Goal: Task Accomplishment & Management: Complete application form

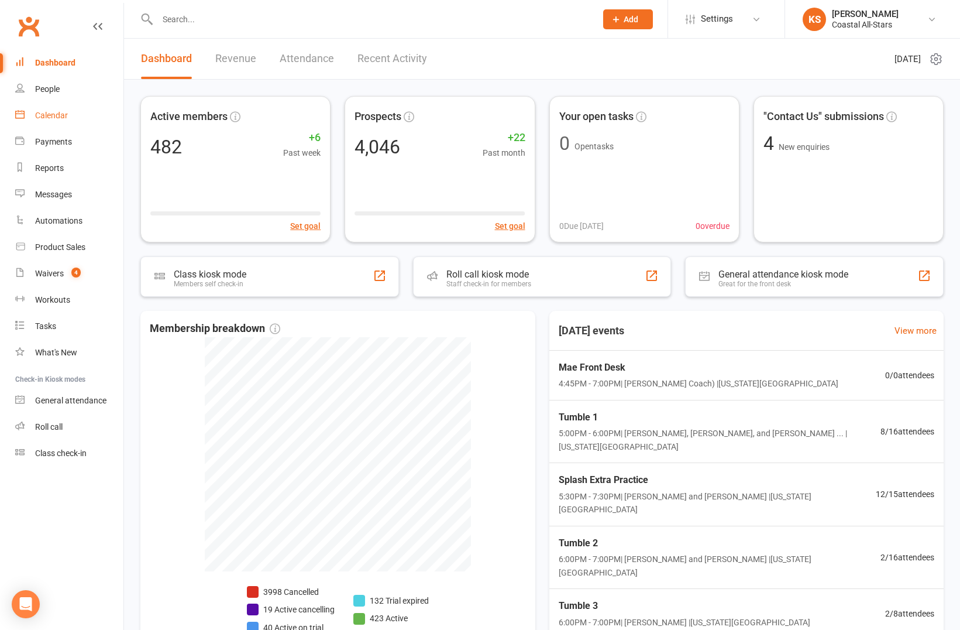
click at [50, 122] on link "Calendar" at bounding box center [69, 115] width 108 height 26
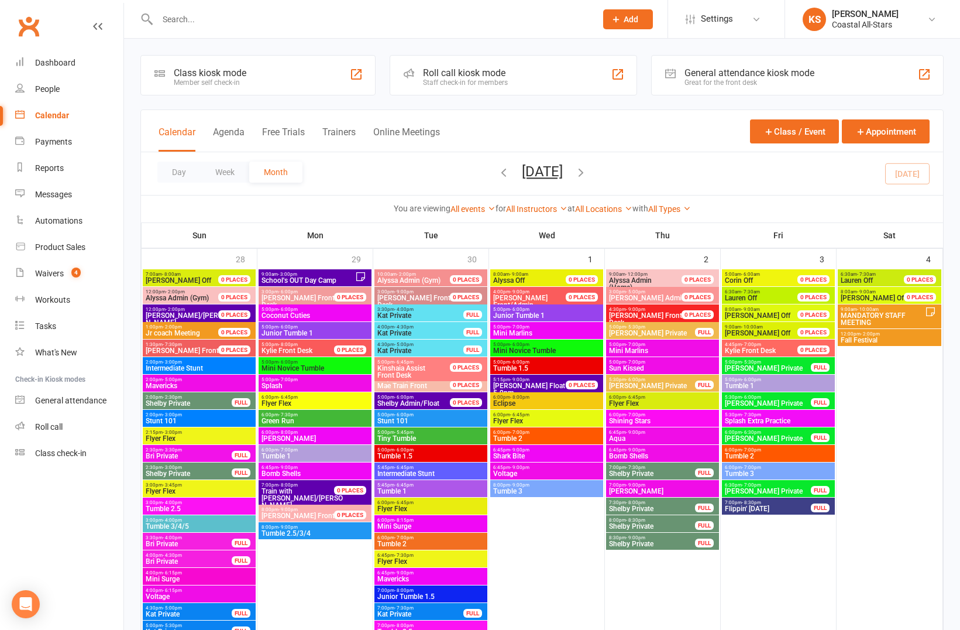
click at [575, 175] on span "[DATE] [DATE] Sun Mon Tue Wed Thu Fri Sat 28 29 30 01 02 03 04 05 06 07 08 09 1…" at bounding box center [542, 173] width 64 height 20
click at [587, 173] on icon "button" at bounding box center [581, 172] width 13 height 13
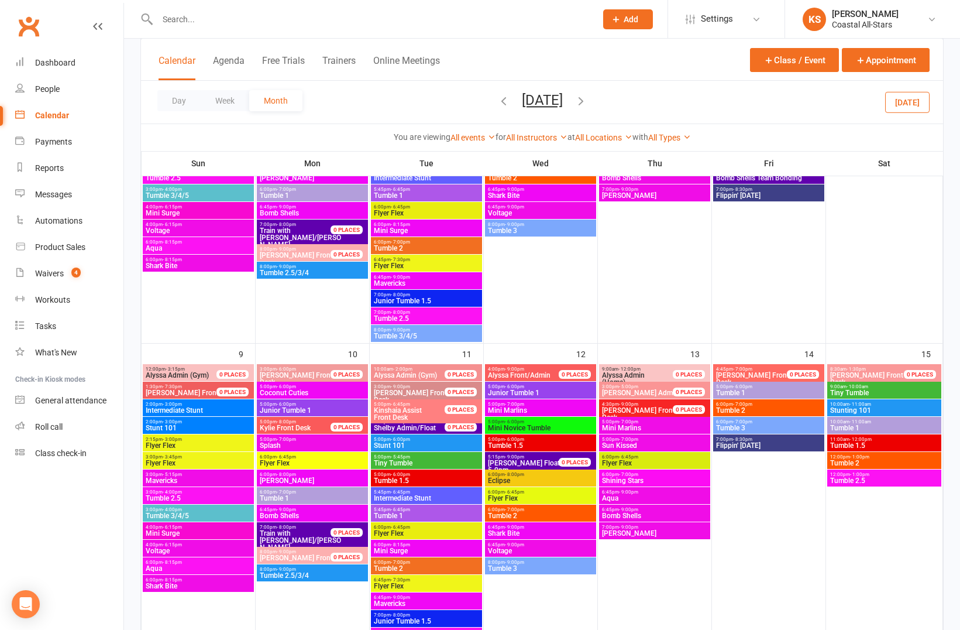
scroll to position [666, 0]
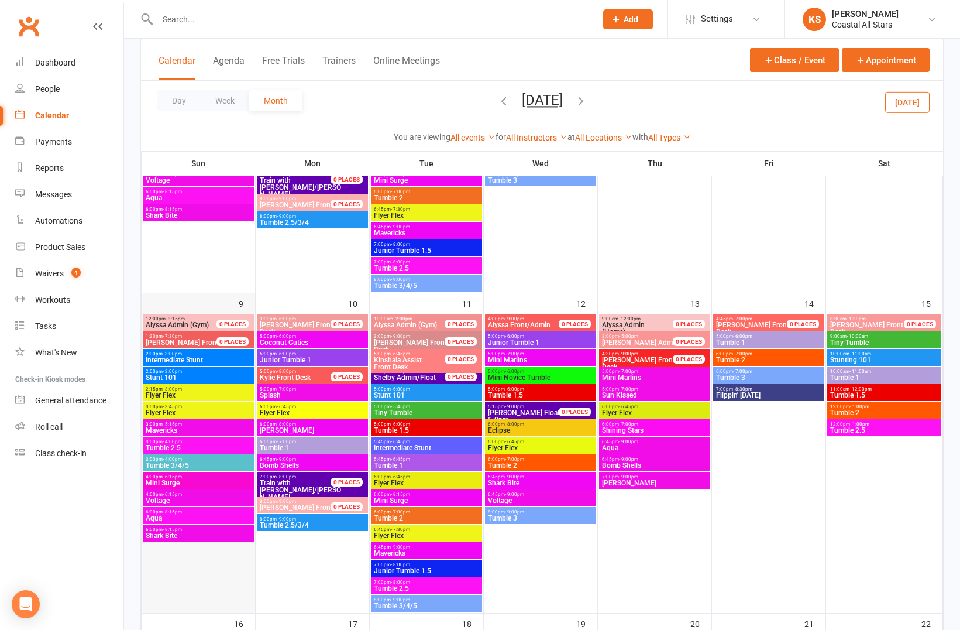
click at [213, 307] on div "9" at bounding box center [198, 452] width 113 height 319
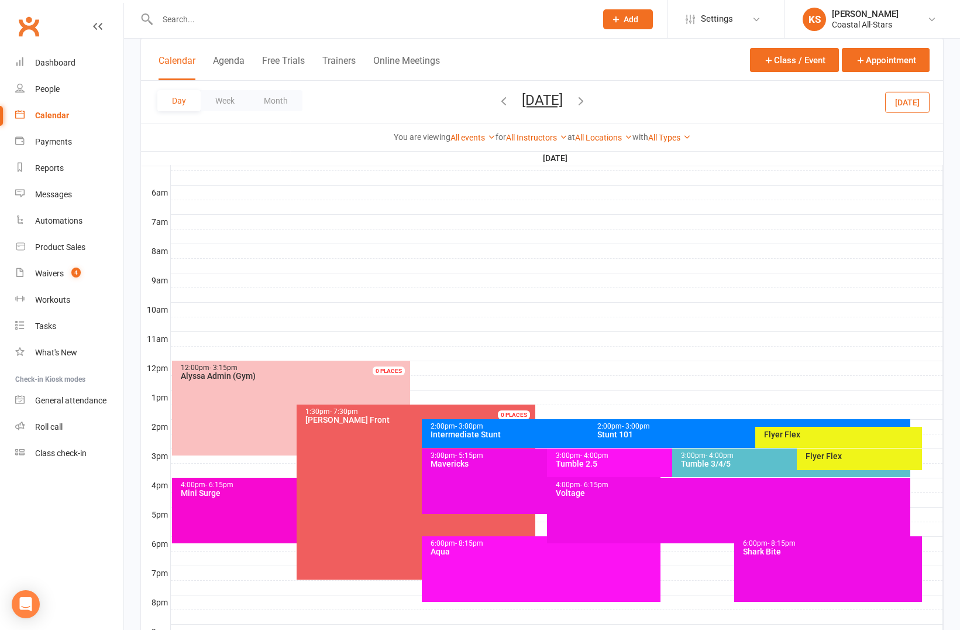
scroll to position [0, 0]
click at [347, 293] on div at bounding box center [557, 295] width 772 height 14
click at [347, 284] on button "Add Event" at bounding box center [338, 281] width 39 height 14
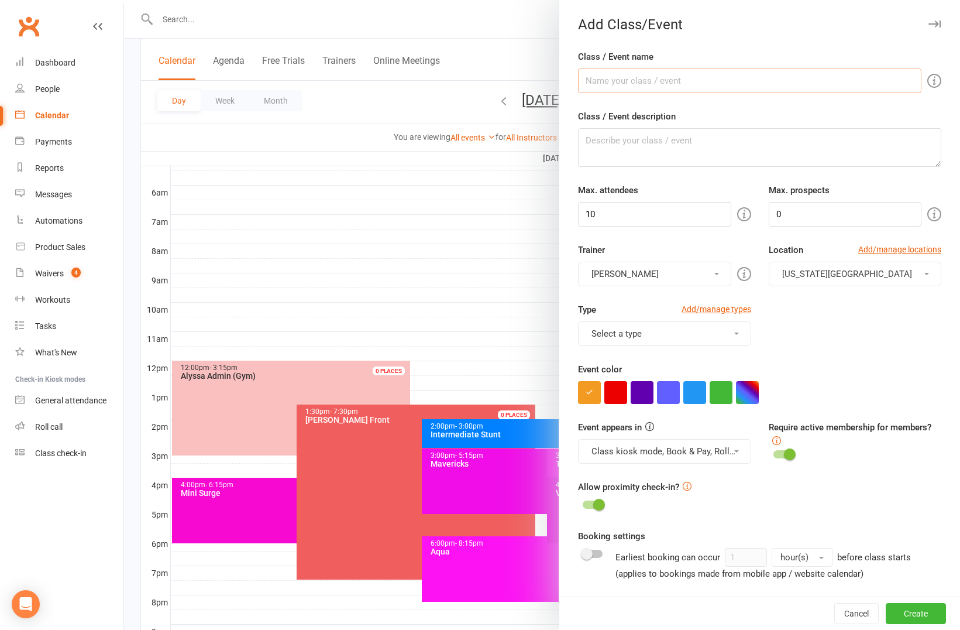
click at [699, 82] on input "Class / Event name" at bounding box center [749, 80] width 343 height 25
type input "V"
type input "Bombshells Mandatory EXTRA PRACTICE"
drag, startPoint x: 599, startPoint y: 213, endPoint x: 538, endPoint y: 214, distance: 61.4
click at [124, 0] on new-event-schedule "Add Class/Event Class / Event name Bombshells Mandatory EXTRA PRACTICE Class / …" at bounding box center [124, 0] width 0 height 0
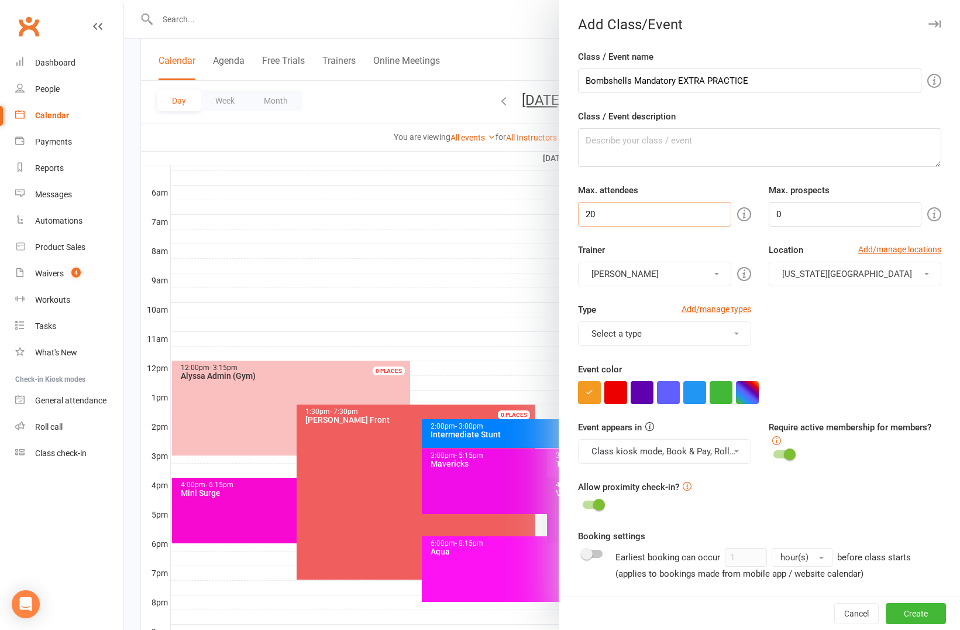
type input "20"
click at [660, 278] on button "[PERSON_NAME]" at bounding box center [654, 274] width 153 height 25
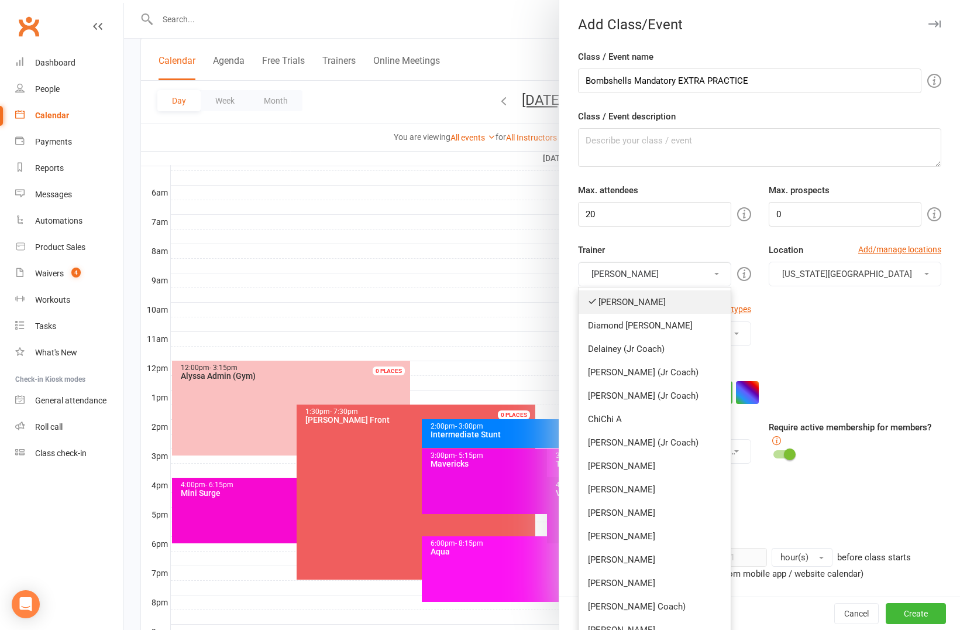
click at [654, 294] on link "[PERSON_NAME]" at bounding box center [655, 301] width 152 height 23
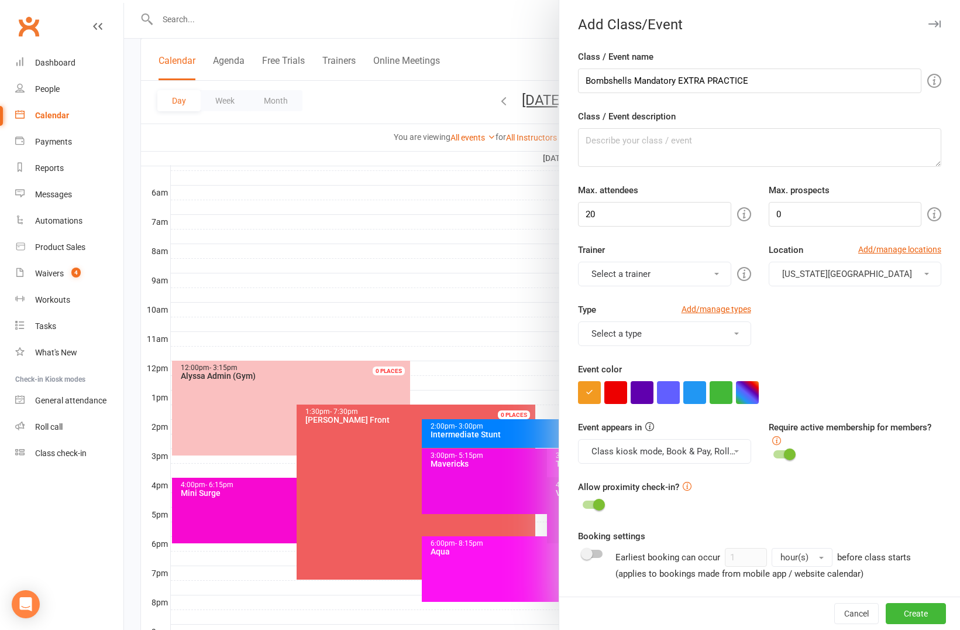
click at [647, 274] on button "Select a trainer" at bounding box center [654, 274] width 153 height 25
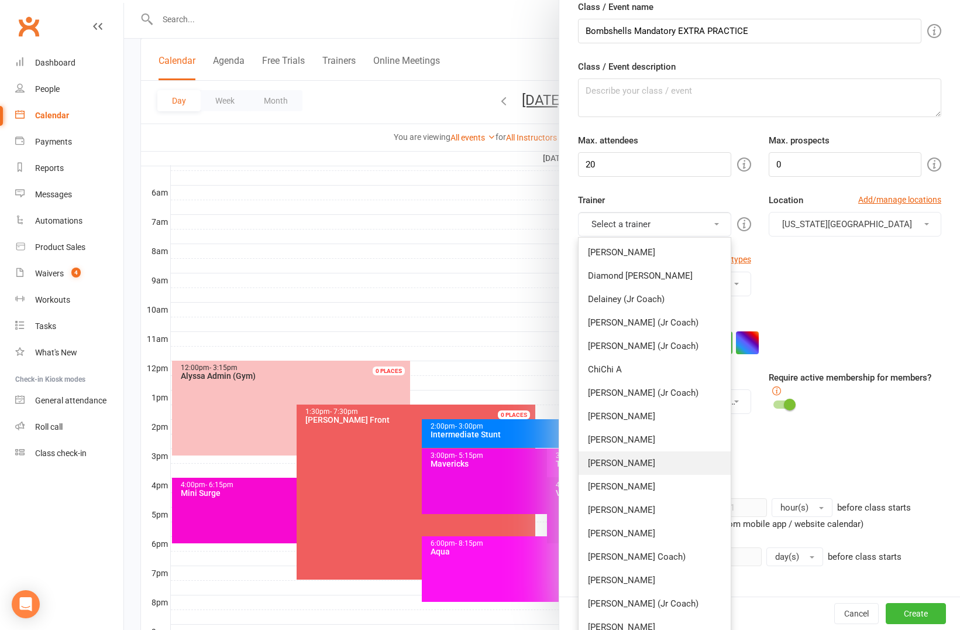
scroll to position [108, 0]
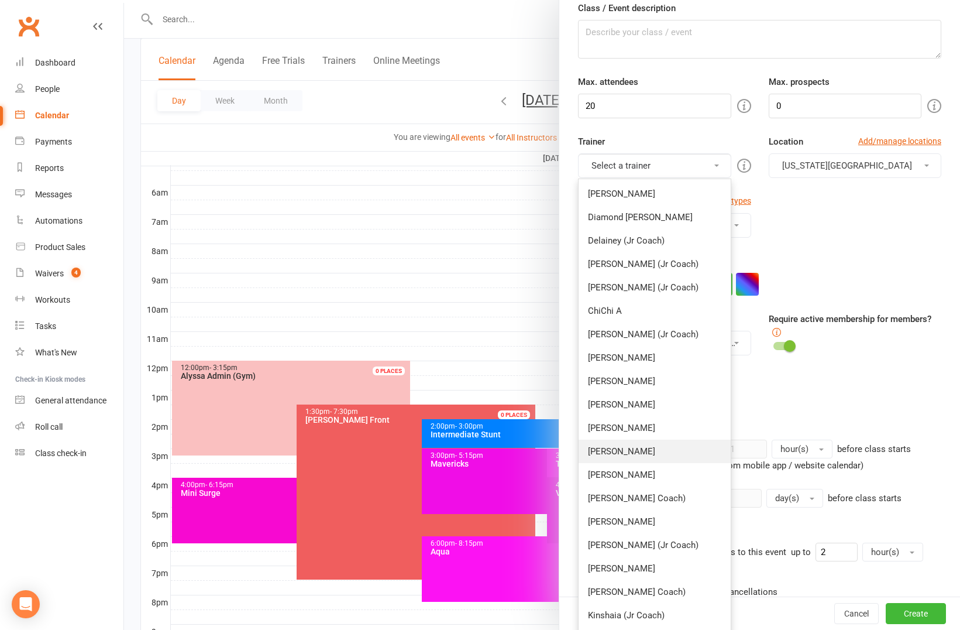
click at [650, 456] on link "[PERSON_NAME]" at bounding box center [655, 450] width 152 height 23
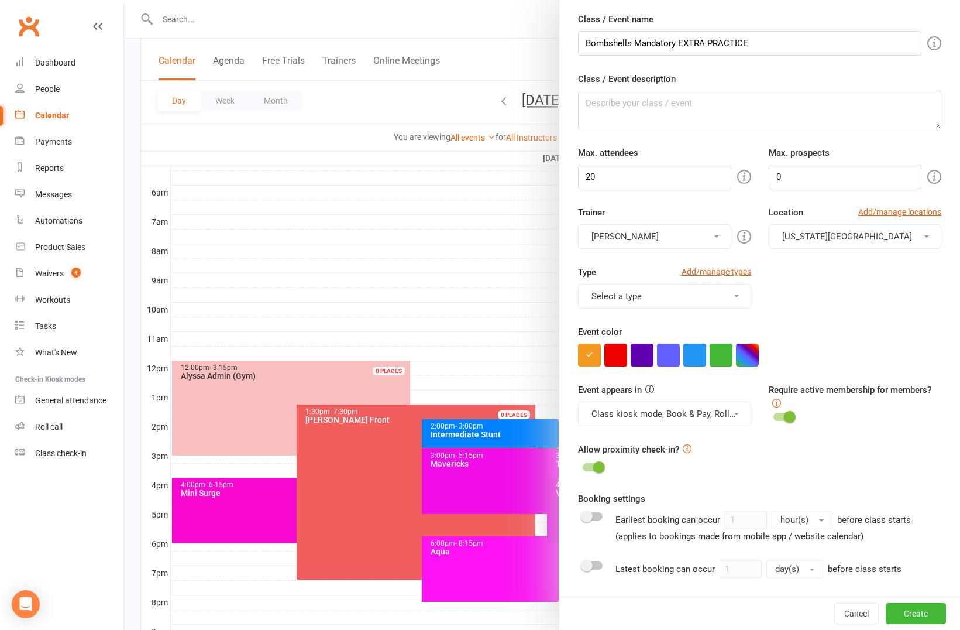
scroll to position [0, 0]
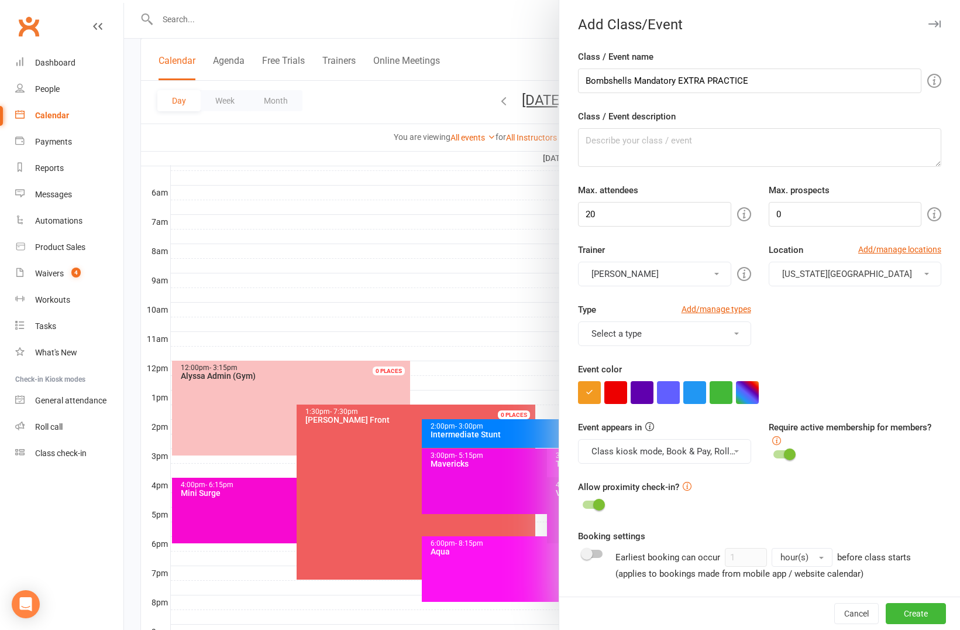
click at [657, 270] on button "[PERSON_NAME]" at bounding box center [654, 274] width 153 height 25
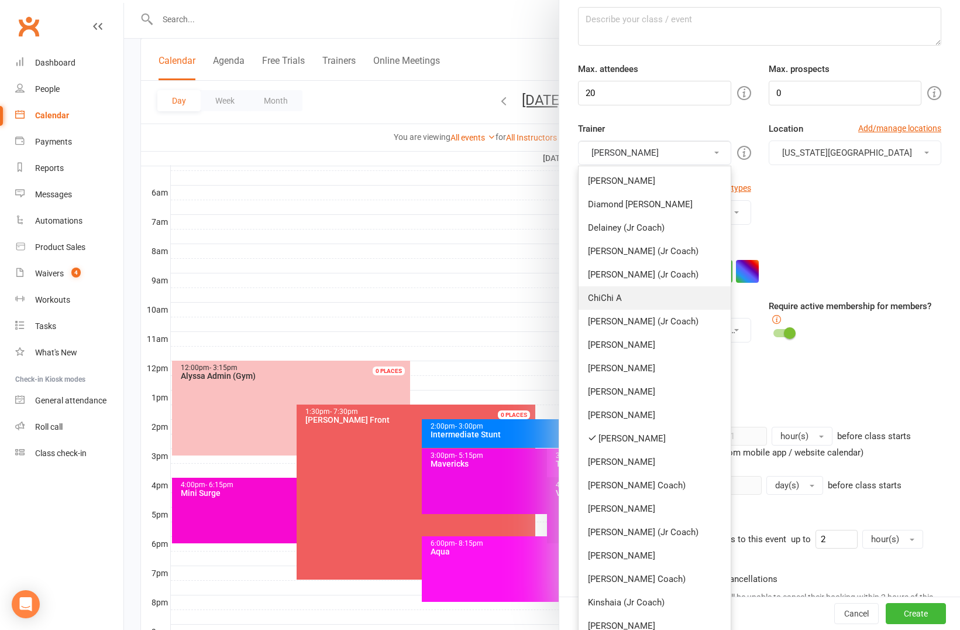
scroll to position [357, 0]
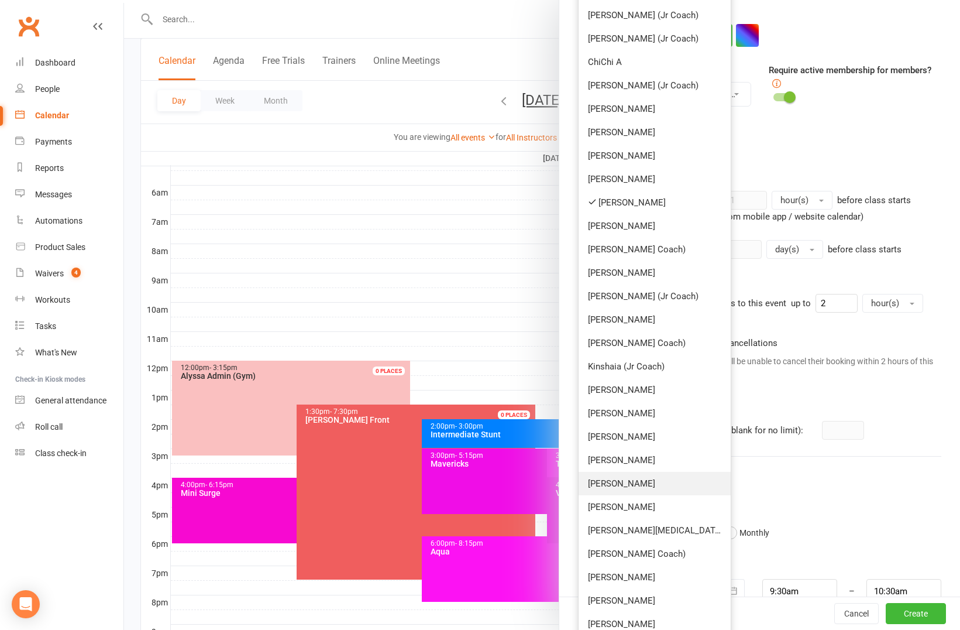
click at [645, 485] on link "[PERSON_NAME]" at bounding box center [655, 483] width 152 height 23
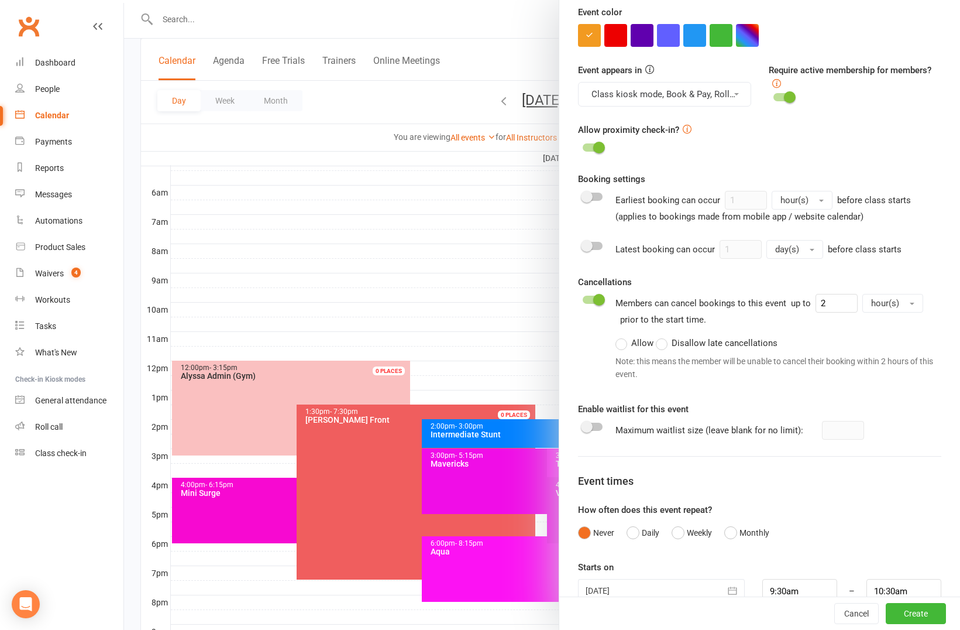
scroll to position [83, 0]
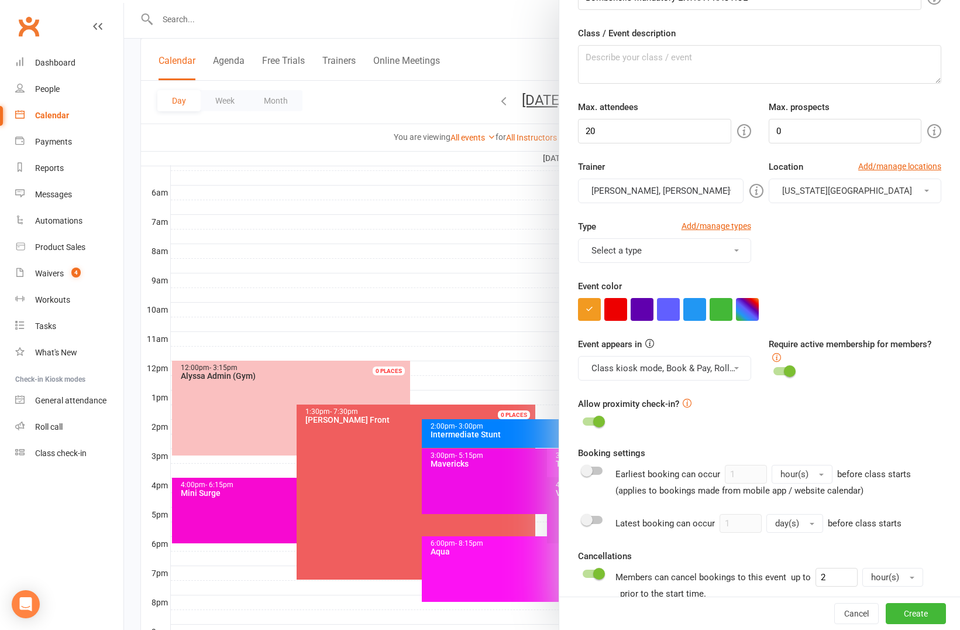
click at [675, 251] on button "Select a type" at bounding box center [664, 250] width 173 height 25
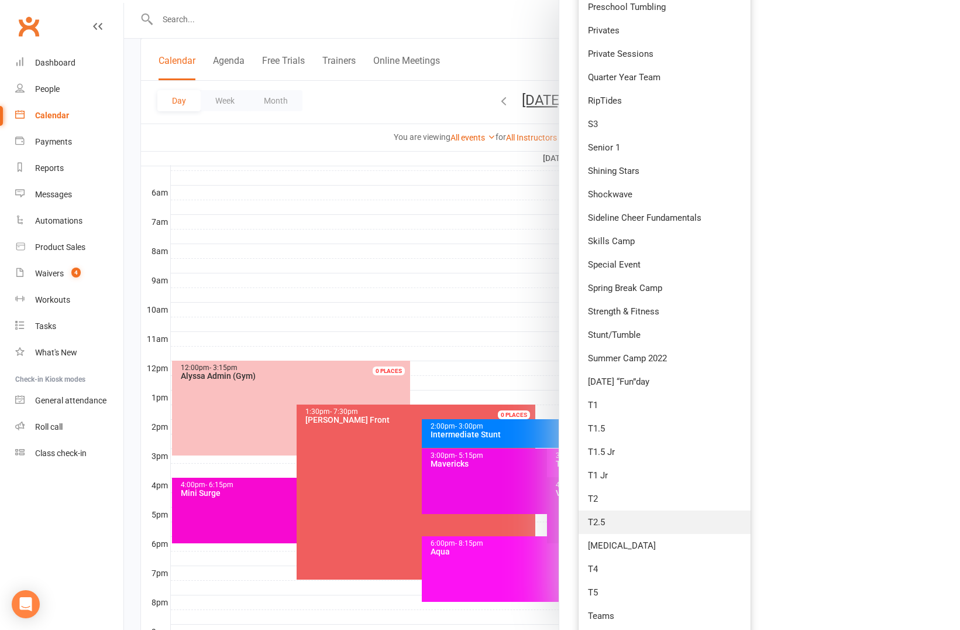
scroll to position [1081, 0]
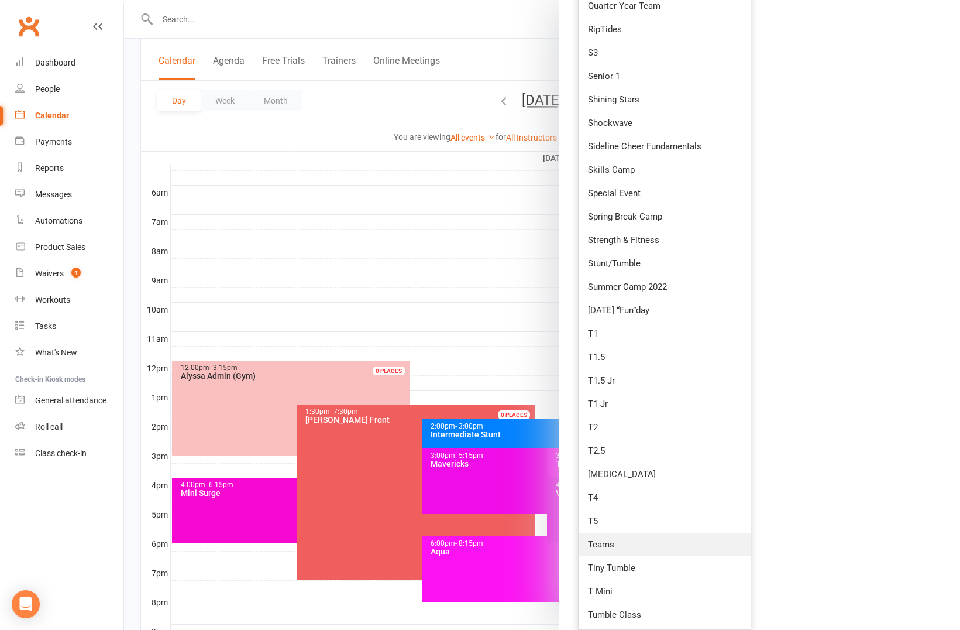
click at [629, 548] on link "Teams" at bounding box center [664, 543] width 171 height 23
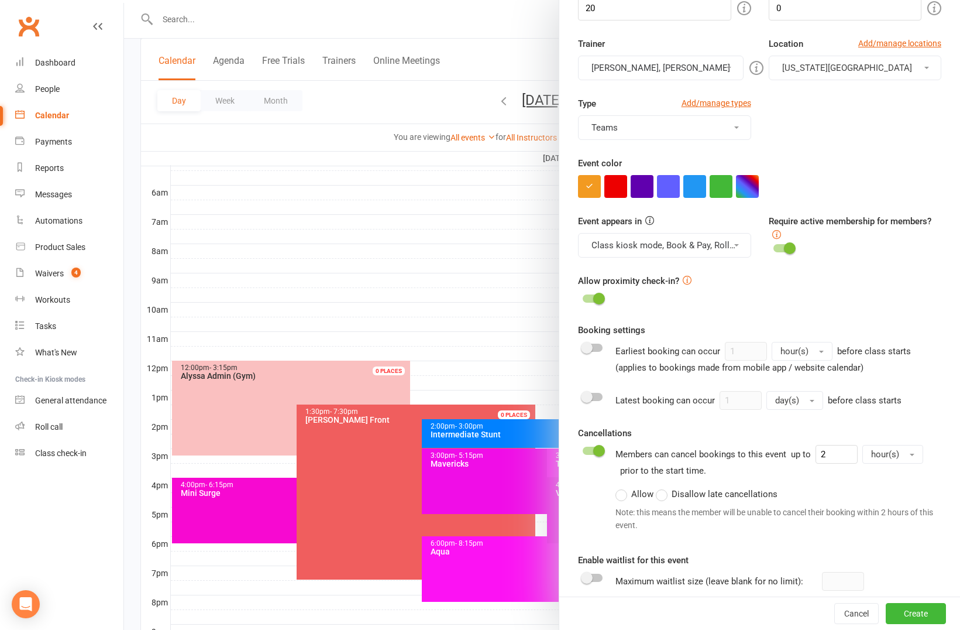
scroll to position [143, 0]
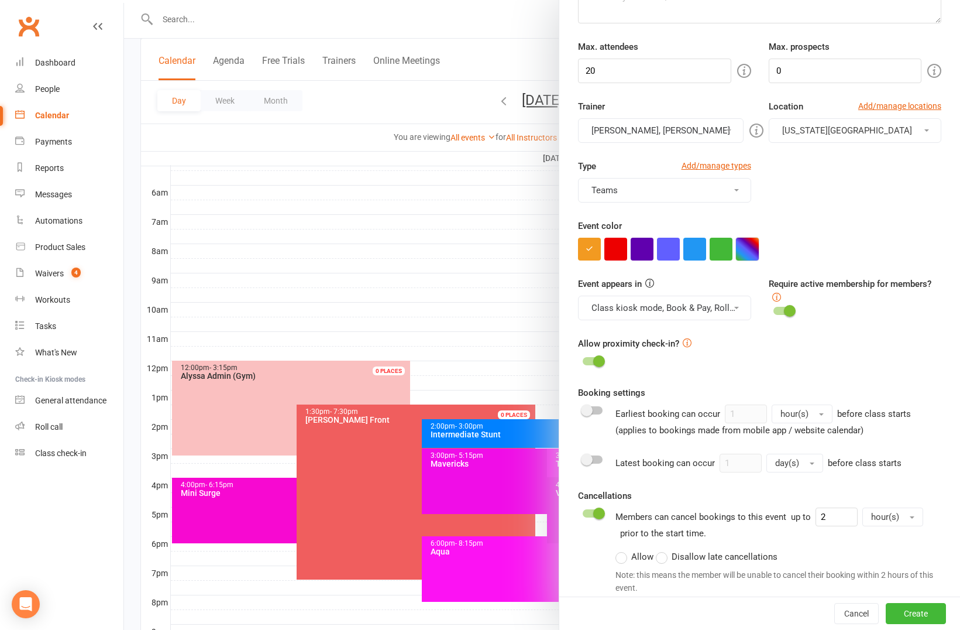
click at [740, 249] on button "button" at bounding box center [747, 249] width 23 height 23
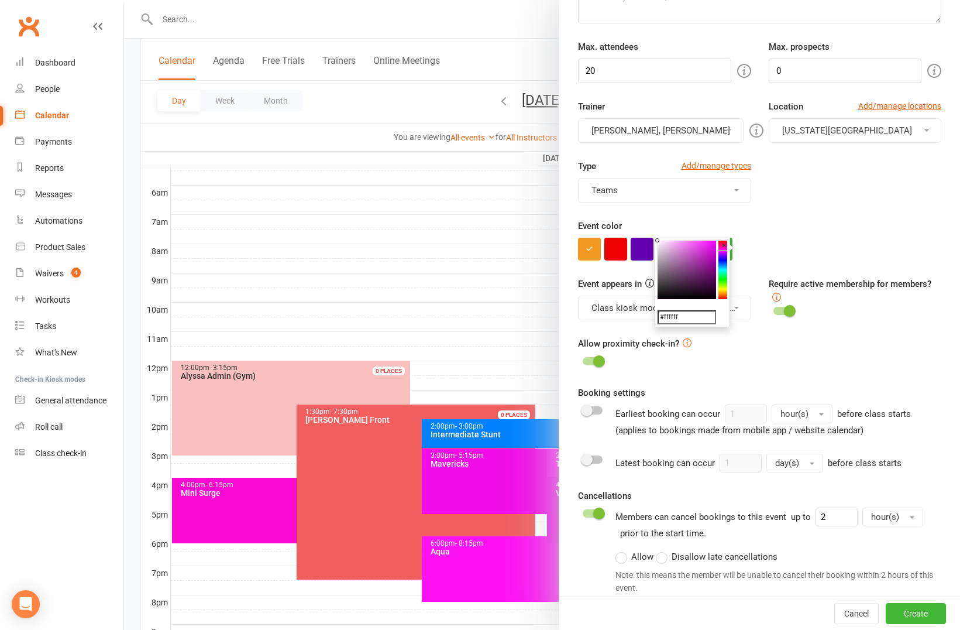
drag, startPoint x: 724, startPoint y: 284, endPoint x: 725, endPoint y: 250, distance: 34.0
click at [725, 250] on div "#ffffff ×" at bounding box center [692, 283] width 75 height 90
click at [712, 242] on colorpicker-saturation at bounding box center [687, 269] width 59 height 59
type input "#f512fa"
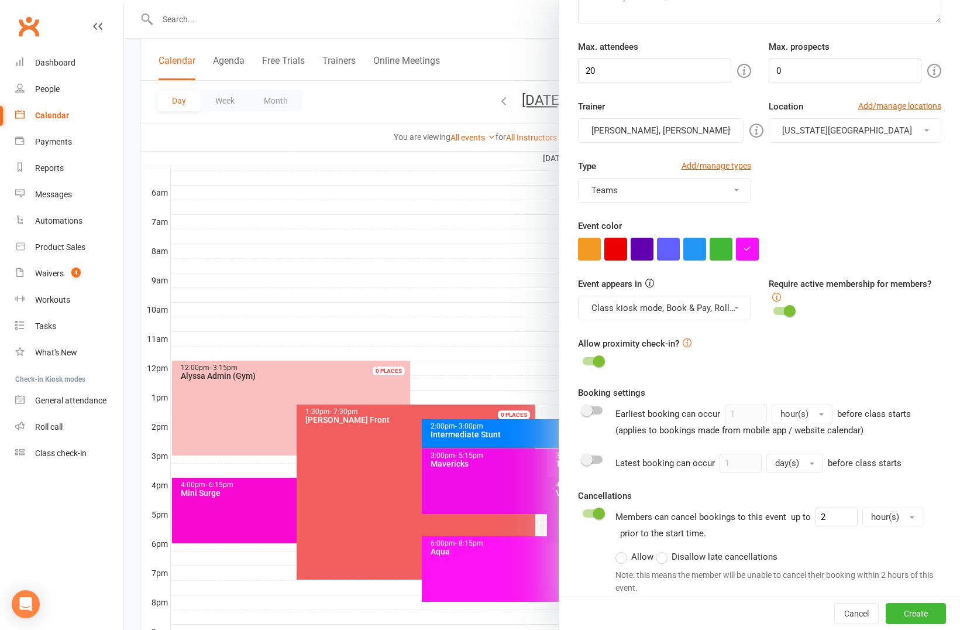
click at [745, 253] on button "button" at bounding box center [747, 249] width 23 height 23
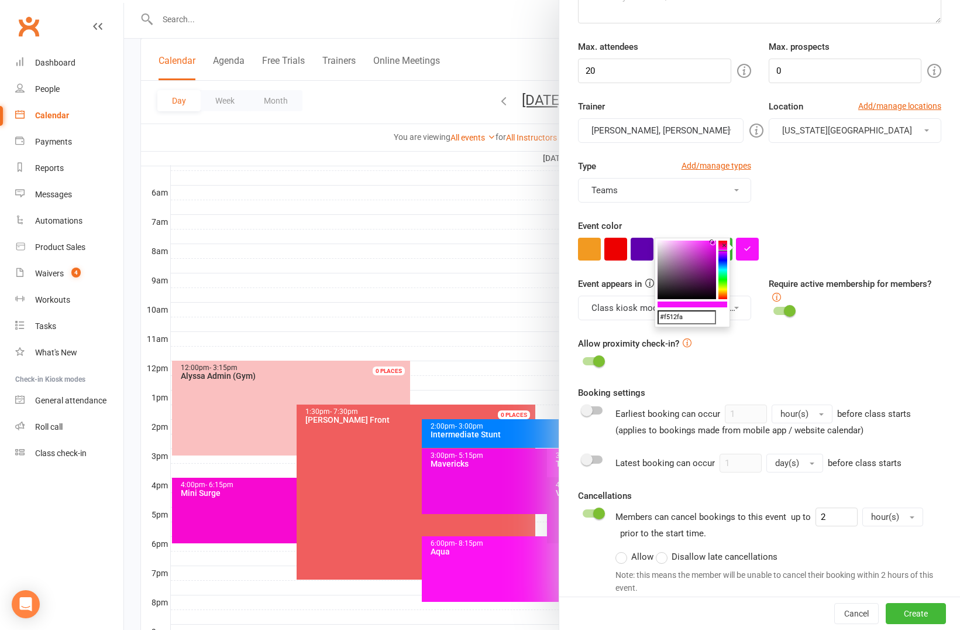
click at [836, 233] on div "Event color" at bounding box center [759, 240] width 363 height 42
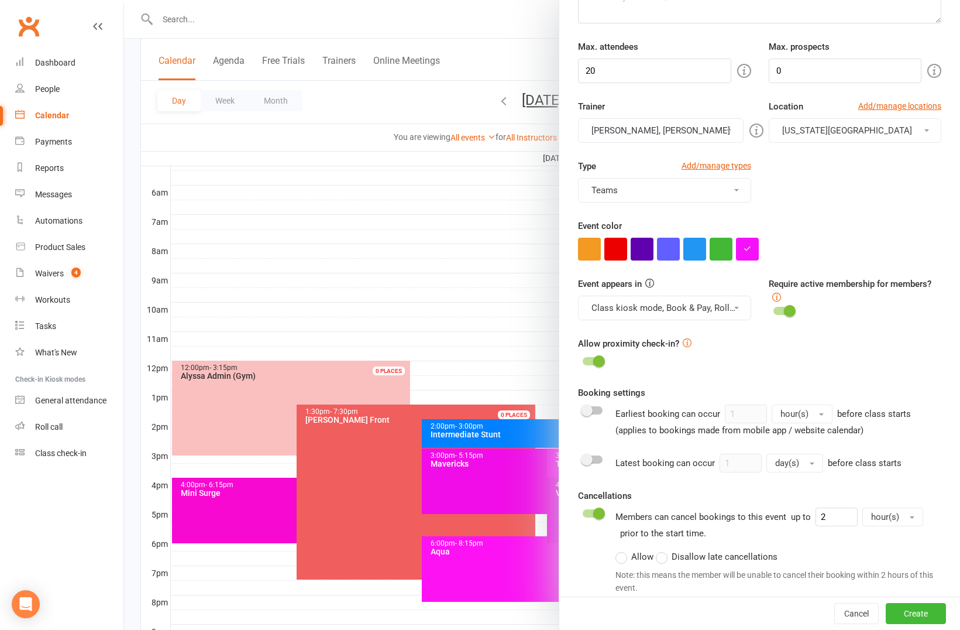
scroll to position [383, 0]
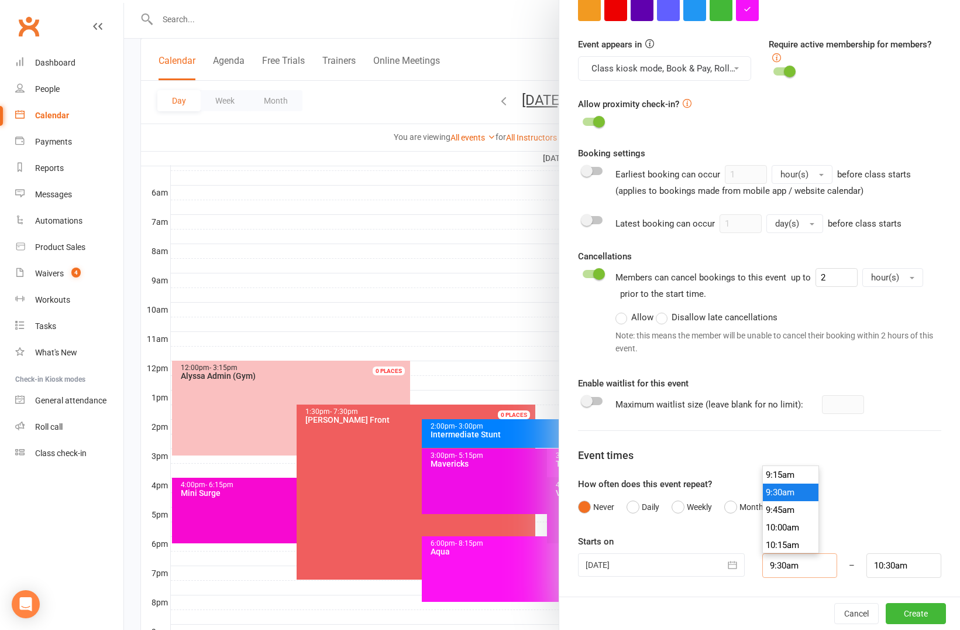
drag, startPoint x: 807, startPoint y: 566, endPoint x: 696, endPoint y: 564, distance: 110.6
click at [699, 565] on div "[DATE] [DATE] Sun Mon Tue Wed Thu Fri Sat 44 26 27 28 29 30 31 01 45 02 03 04 0…" at bounding box center [759, 565] width 381 height 25
type input "1"
type input "2:00am"
type input "11"
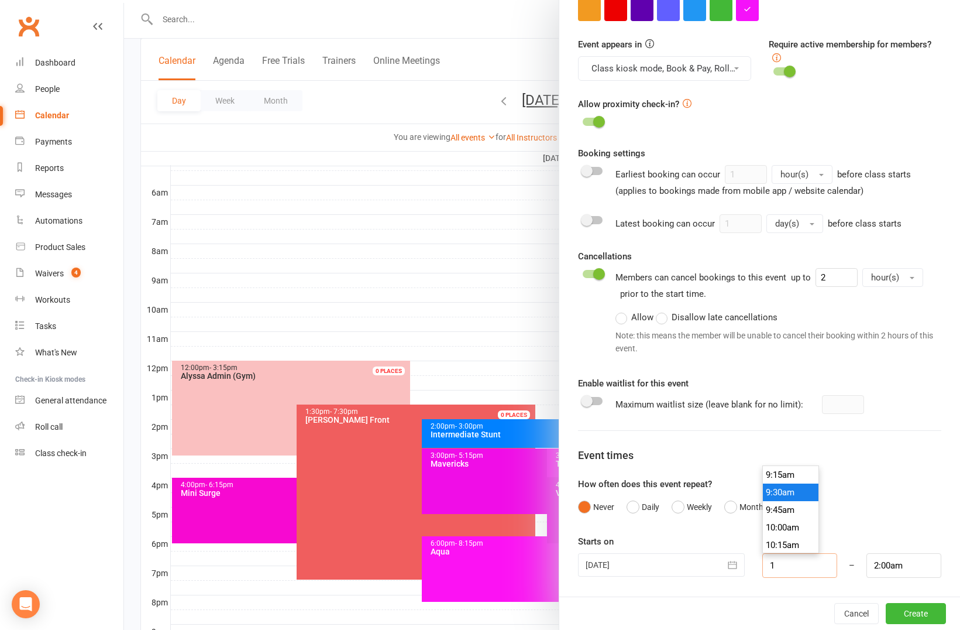
type input "12:00pm"
type input "114"
type input "2:14am"
type input "1145"
type input "12:45pm"
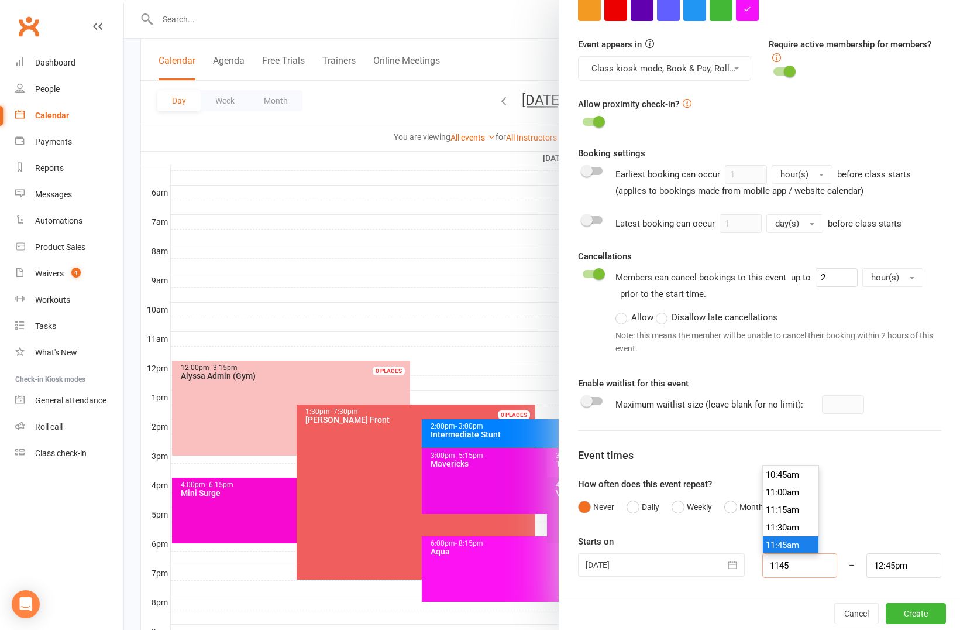
scroll to position [807, 0]
type input "11:45am"
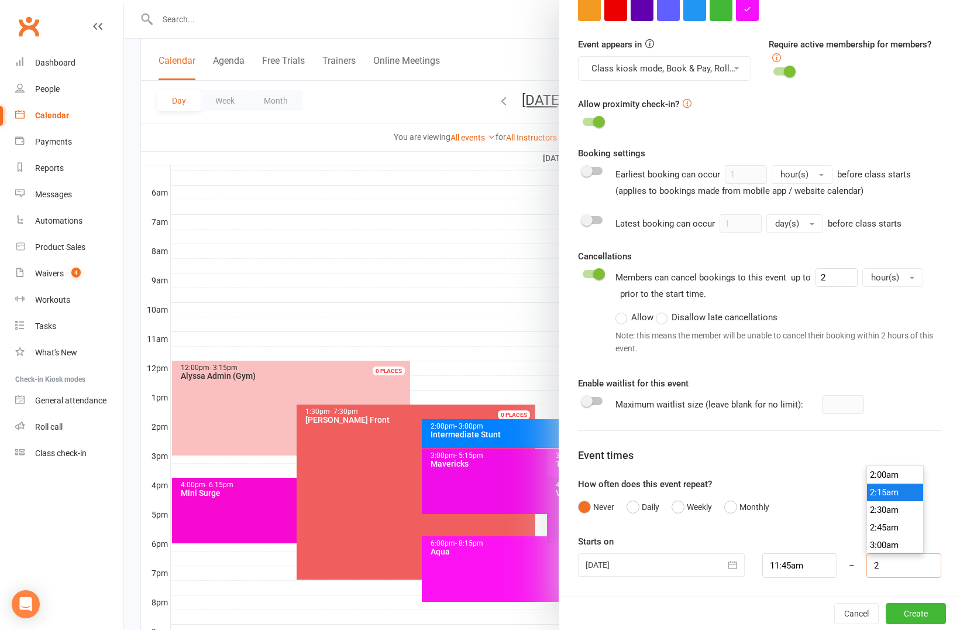
scroll to position [123, 0]
type input "2:00pm"
click at [910, 613] on button "Create" at bounding box center [916, 613] width 60 height 21
